Goal: Information Seeking & Learning: Find specific page/section

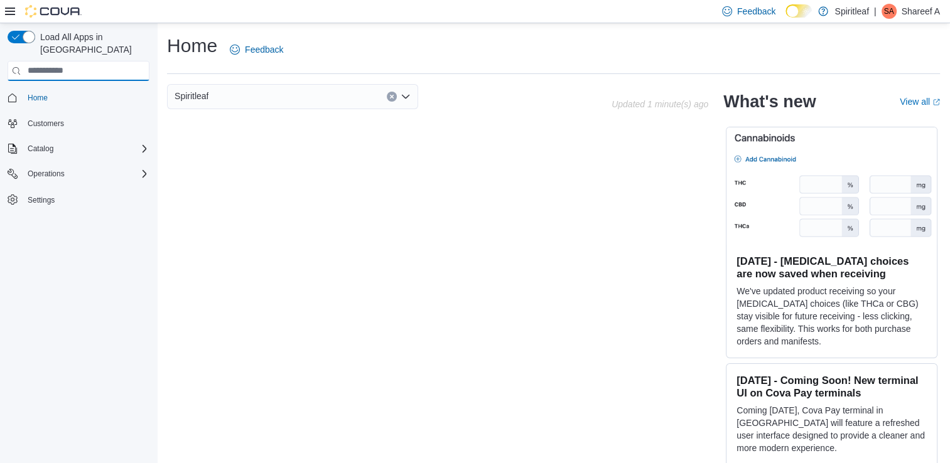
click at [114, 61] on input "search" at bounding box center [79, 71] width 142 height 20
click at [8, 13] on icon at bounding box center [10, 11] width 10 height 10
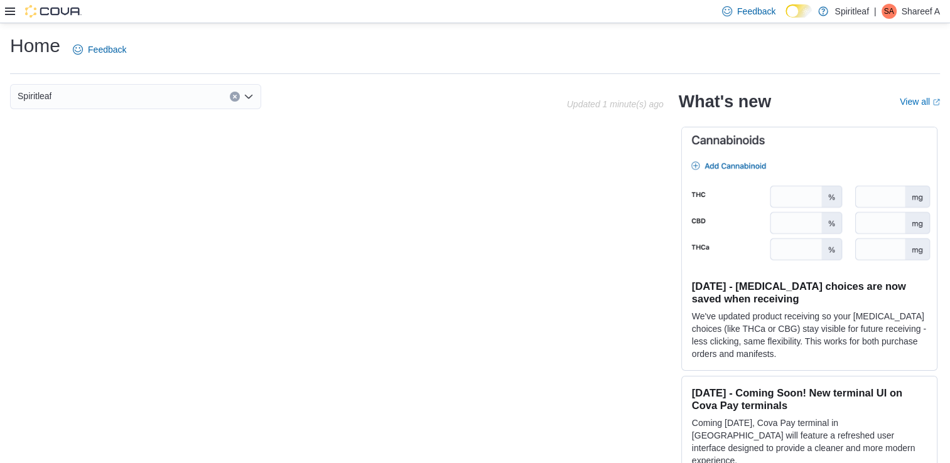
click at [246, 101] on icon "Open list of options" at bounding box center [249, 97] width 10 height 10
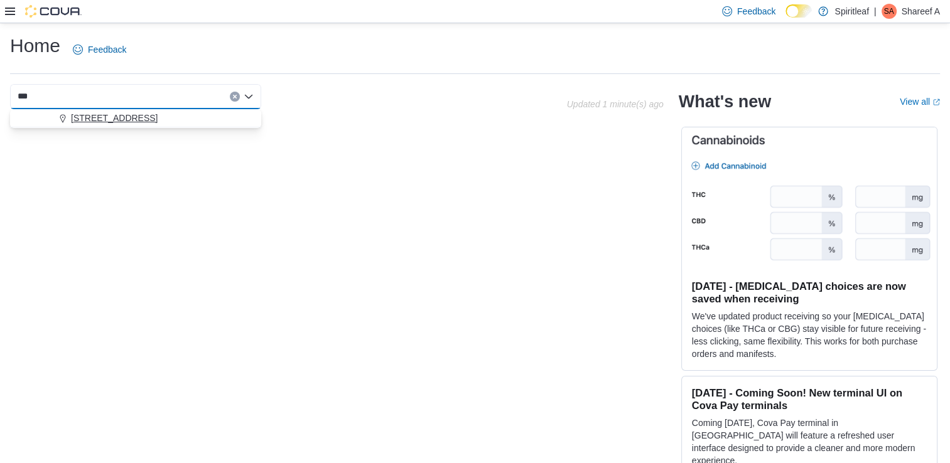
type input "***"
click at [158, 117] on span "[STREET_ADDRESS]" at bounding box center [114, 118] width 87 height 13
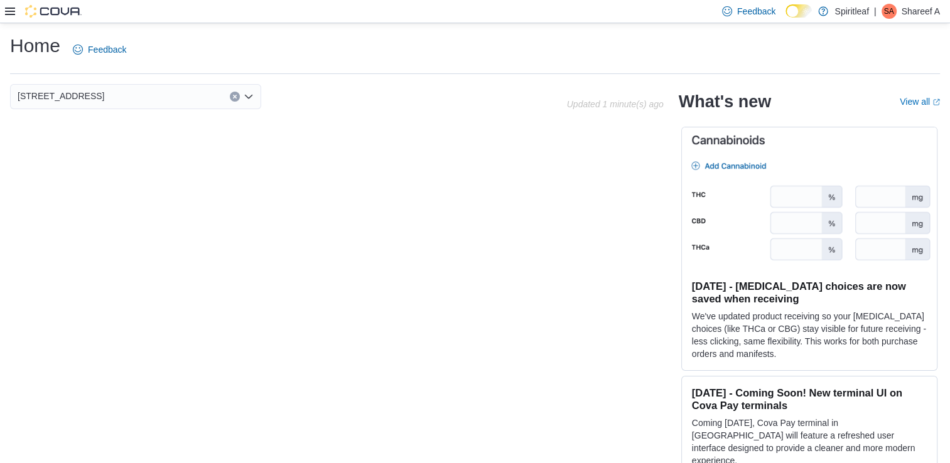
click at [850, 11] on p "Spiritleaf" at bounding box center [852, 11] width 34 height 15
click at [479, 32] on div "Home Feedback 570 - Spiritleaf Taunton Rd E (Oshawa) Updated 1 minute(s) ago Wh…" at bounding box center [475, 252] width 950 height 459
click at [16, 11] on div at bounding box center [43, 11] width 77 height 13
click at [8, 12] on icon at bounding box center [10, 11] width 10 height 10
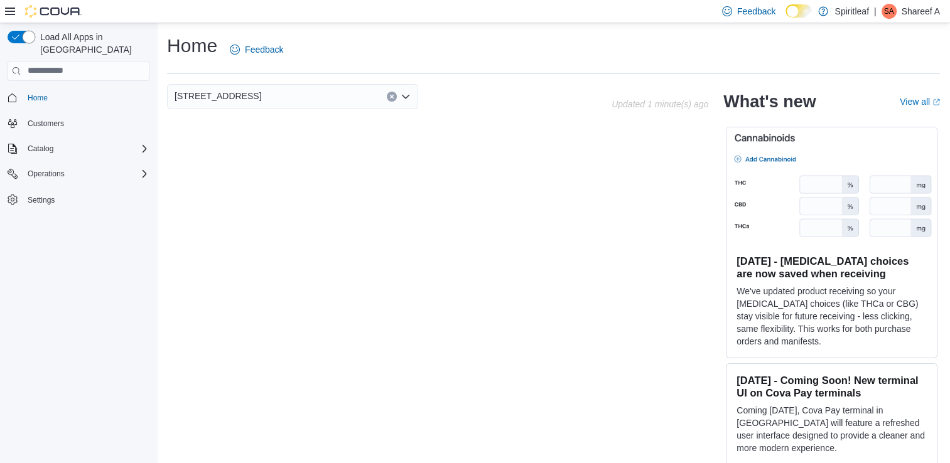
click at [33, 34] on button "button" at bounding box center [22, 37] width 28 height 13
click at [60, 167] on span "Operations" at bounding box center [46, 173] width 37 height 15
click at [49, 144] on span "Catalog" at bounding box center [41, 149] width 26 height 10
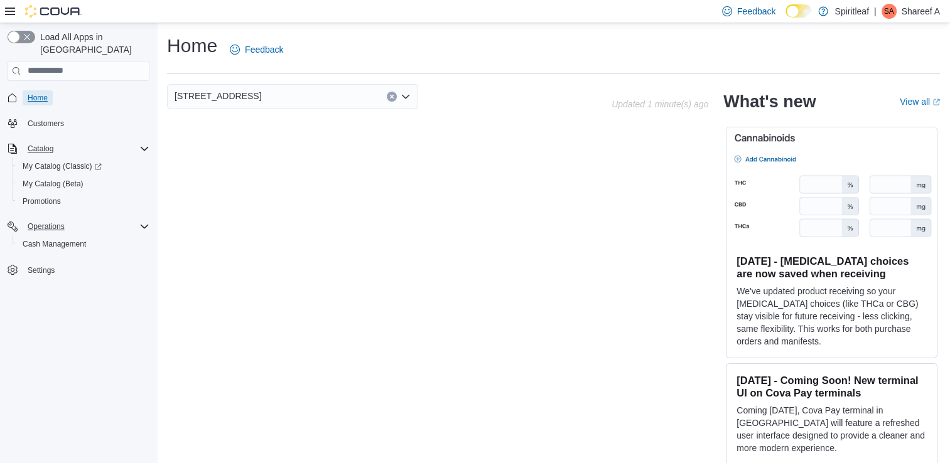
click at [43, 93] on span "Home" at bounding box center [38, 98] width 20 height 10
click at [43, 268] on div "Settings" at bounding box center [79, 269] width 142 height 23
click at [45, 266] on span "Settings" at bounding box center [41, 271] width 27 height 10
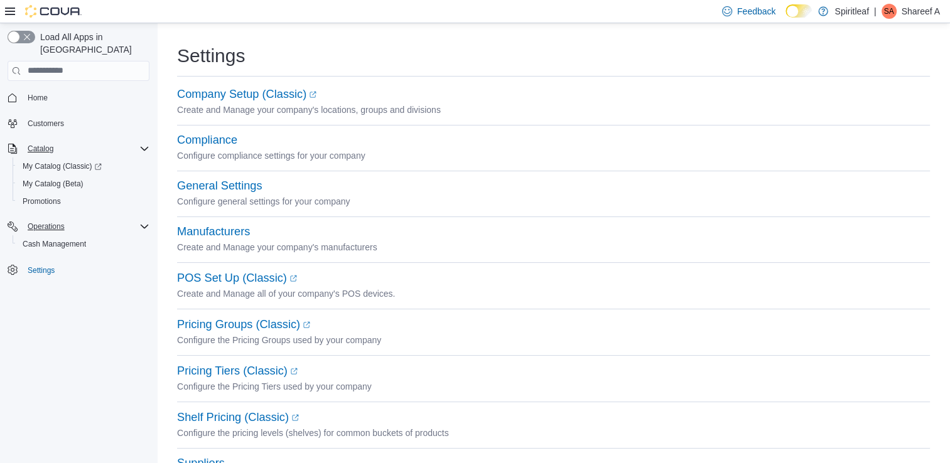
click at [146, 222] on icon "Complex example" at bounding box center [144, 227] width 10 height 10
click at [148, 143] on div "Load All Apps in New Hub Home Customers Catalog My Catalog (Classic) My Catalog…" at bounding box center [79, 163] width 152 height 274
click at [148, 143] on div "Catalog" at bounding box center [86, 148] width 127 height 15
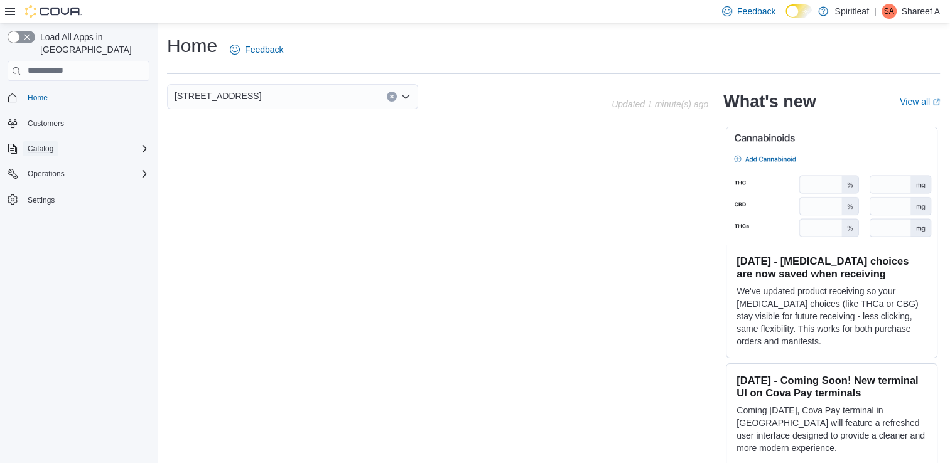
click at [45, 144] on span "Catalog" at bounding box center [41, 149] width 26 height 10
click at [50, 161] on span "My Catalog (Classic)" at bounding box center [62, 166] width 79 height 10
click at [63, 179] on span "My Catalog (Beta)" at bounding box center [53, 184] width 61 height 10
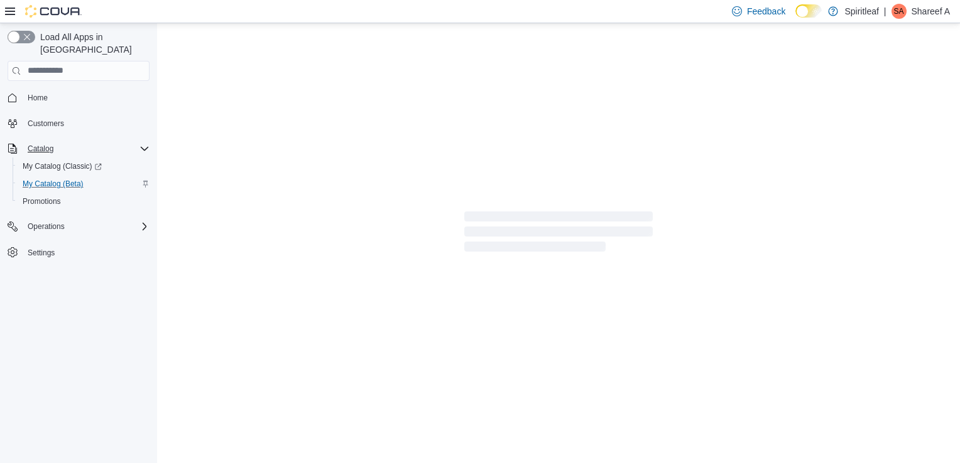
select select "**********"
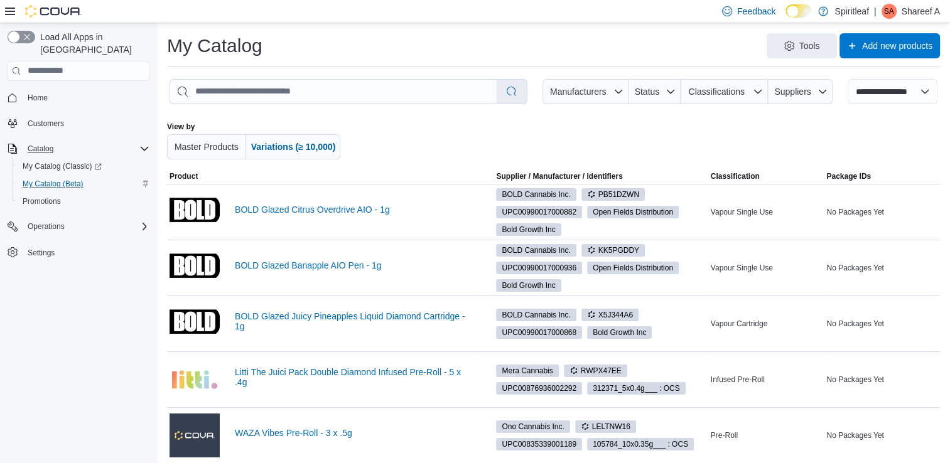
click at [500, 157] on div at bounding box center [568, 141] width 427 height 38
click at [244, 89] on input "search" at bounding box center [333, 92] width 327 height 24
type input "**********"
select select "*********"
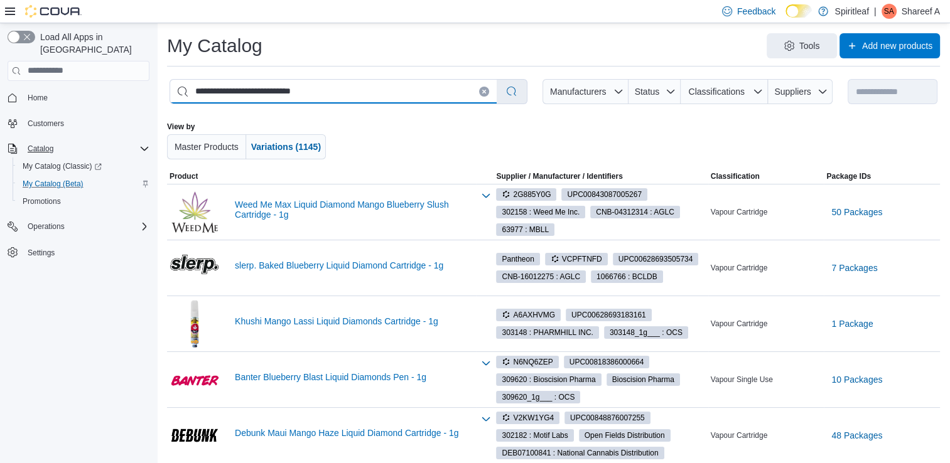
type input "**********"
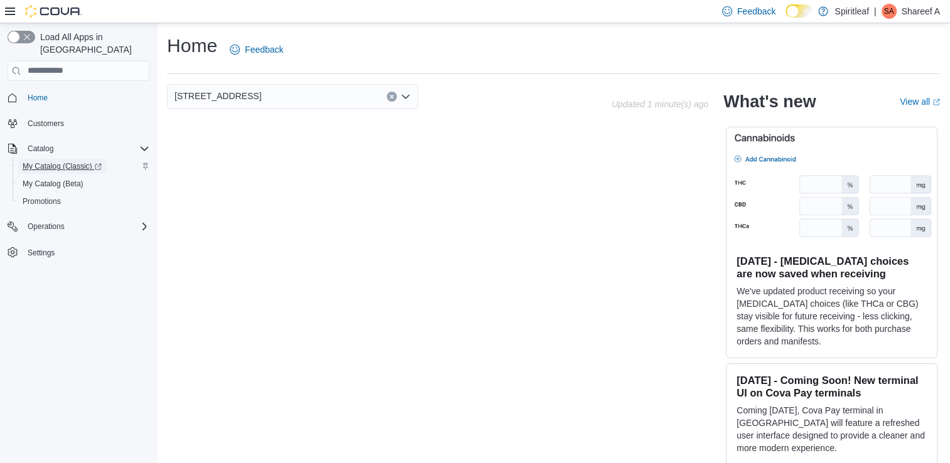
click at [75, 161] on span "My Catalog (Classic)" at bounding box center [62, 166] width 79 height 10
click at [54, 222] on span "Operations" at bounding box center [46, 226] width 37 height 15
click at [102, 159] on link "My Catalog (Classic)" at bounding box center [62, 166] width 89 height 15
click at [19, 33] on button "button" at bounding box center [22, 37] width 28 height 13
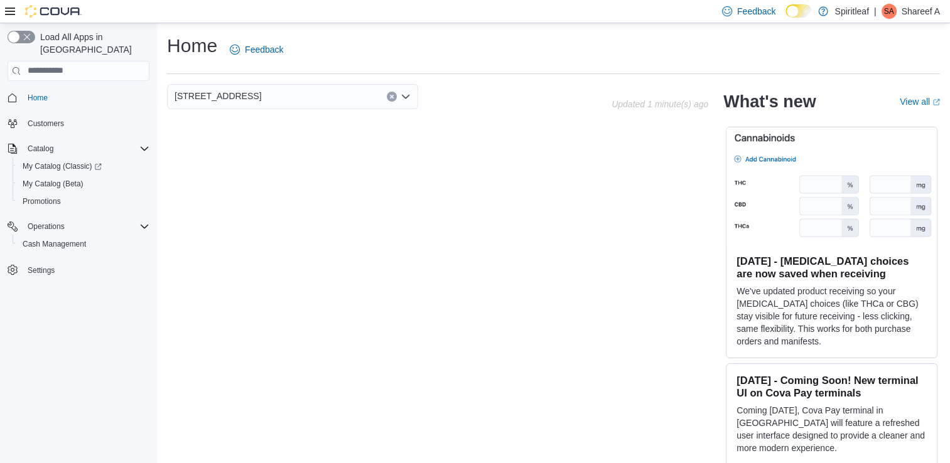
click at [909, 15] on p "Shareef A" at bounding box center [921, 11] width 39 height 15
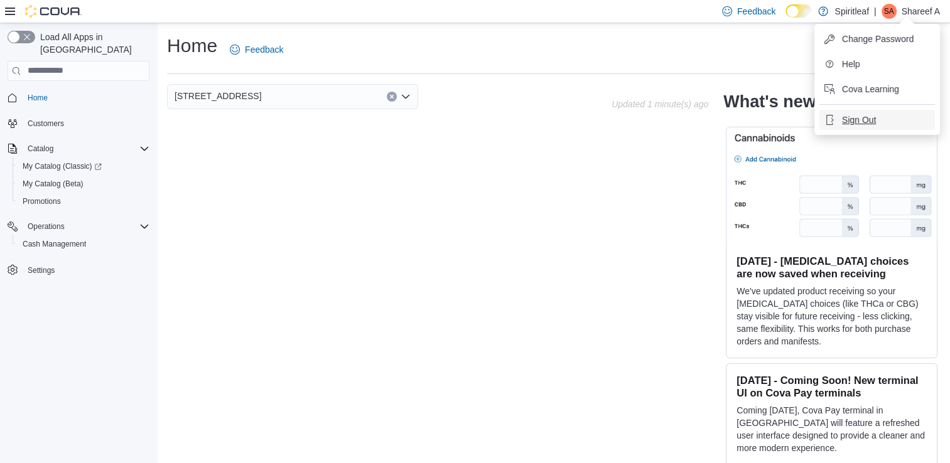
click at [847, 121] on span "Sign Out" at bounding box center [859, 120] width 34 height 13
